Goal: Task Accomplishment & Management: Manage account settings

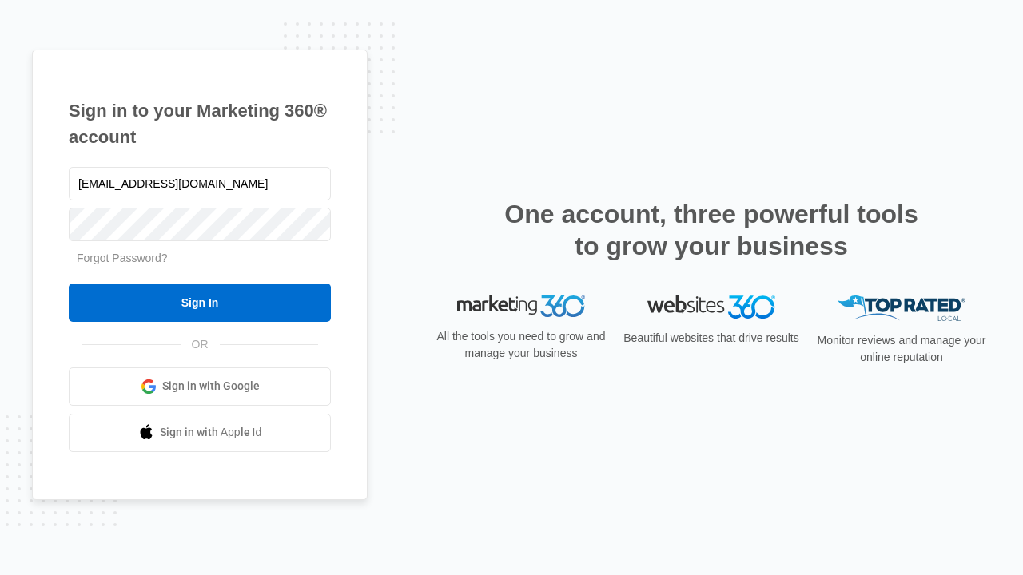
type input "[EMAIL_ADDRESS][DOMAIN_NAME]"
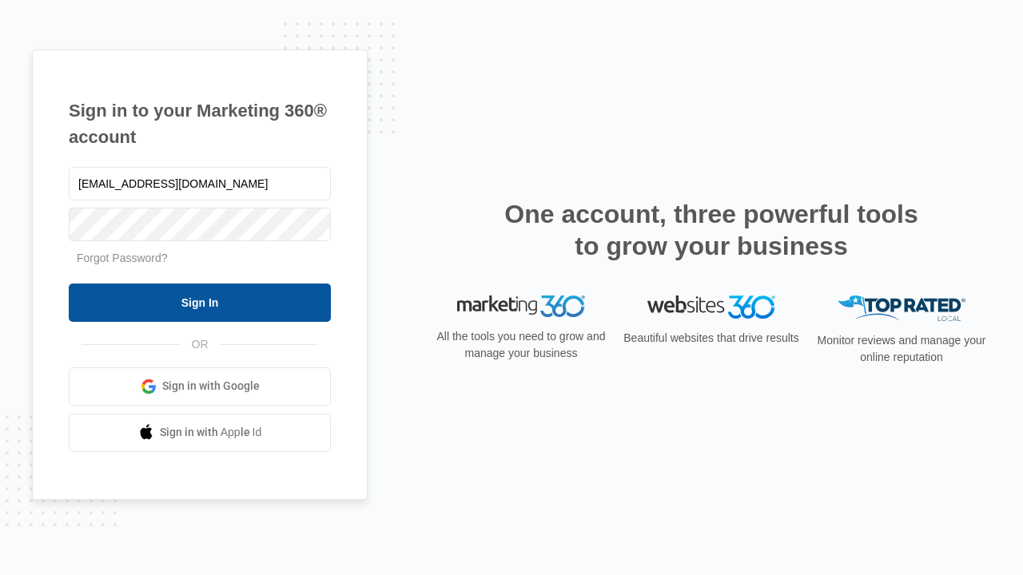
click at [200, 302] on input "Sign In" at bounding box center [200, 303] width 262 height 38
